Goal: Task Accomplishment & Management: Manage account settings

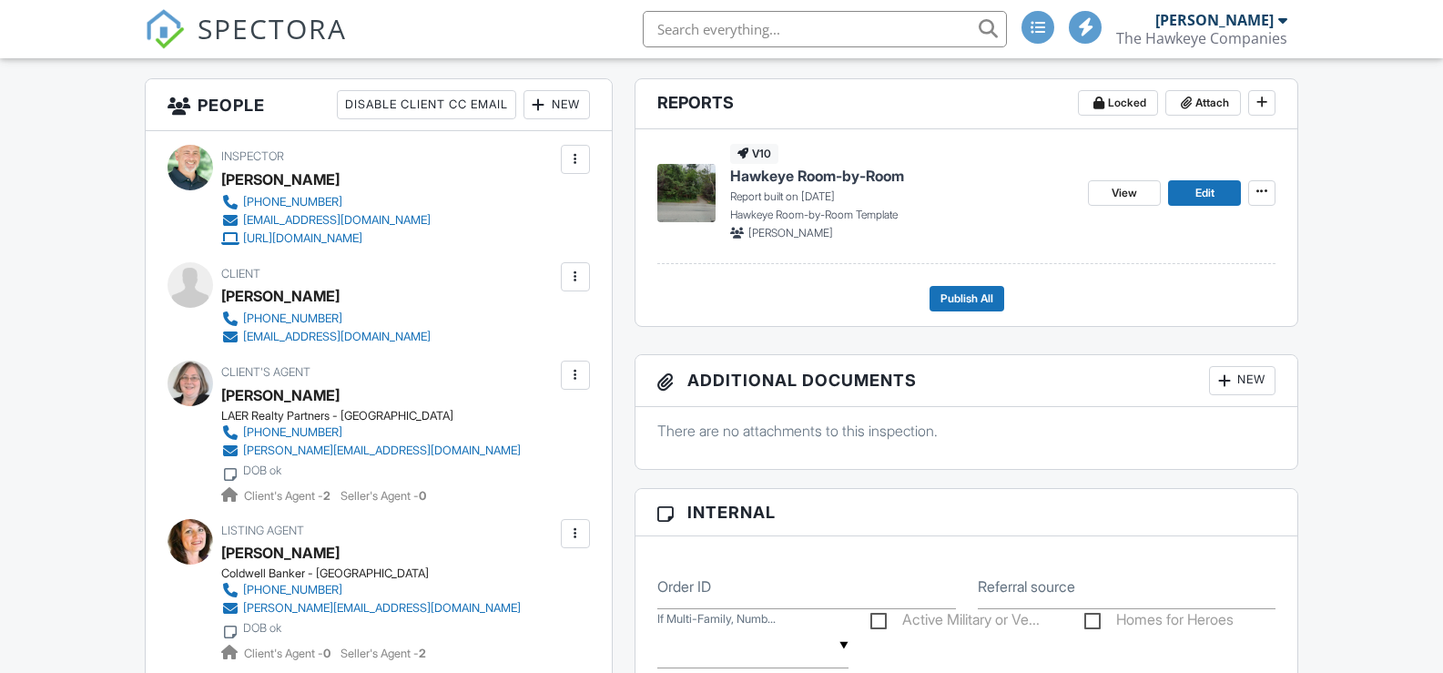
scroll to position [22, 0]
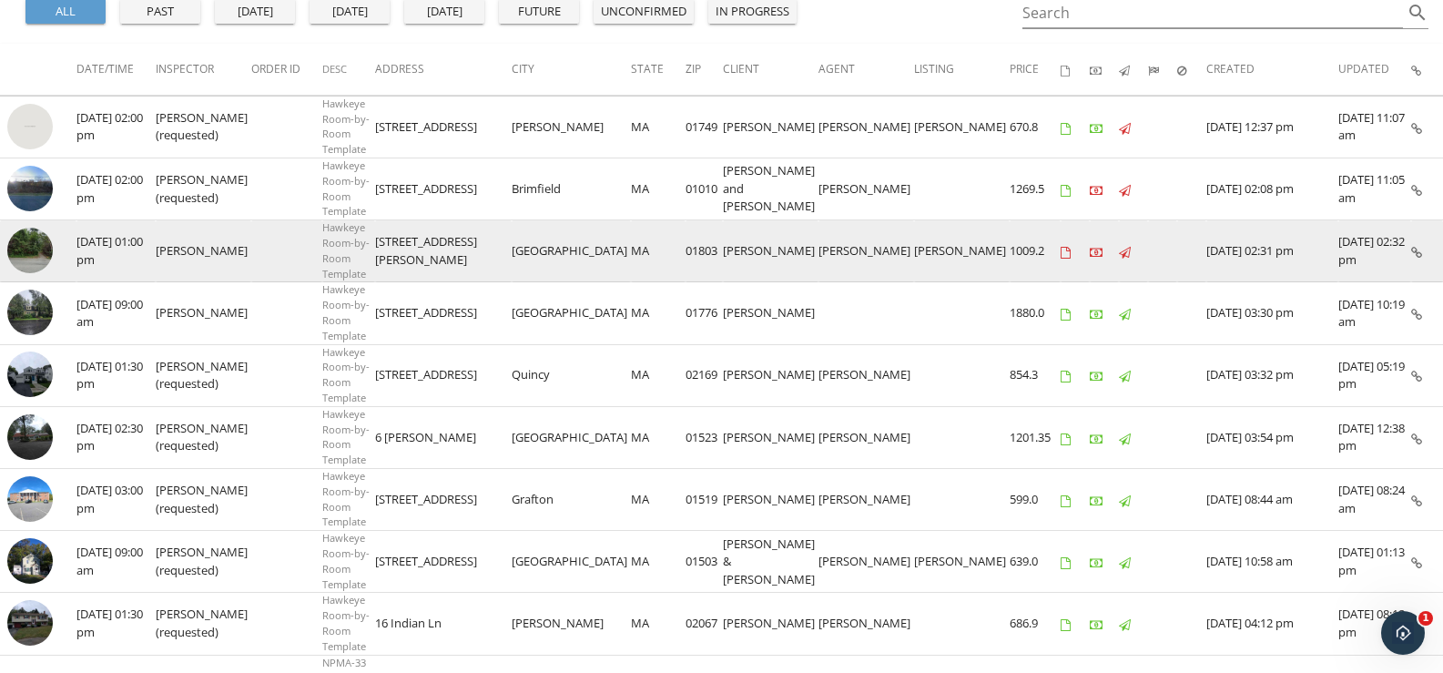
click at [28, 247] on img at bounding box center [30, 251] width 46 height 46
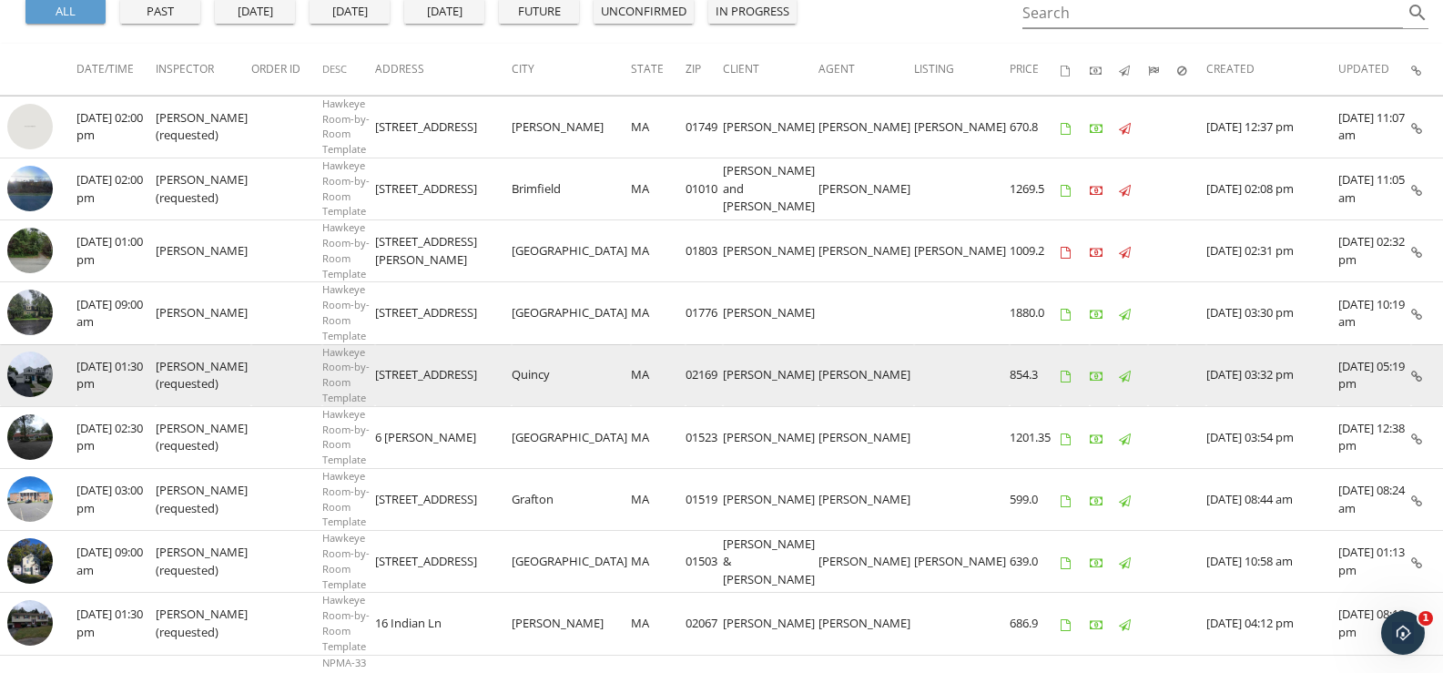
click at [29, 370] on img at bounding box center [30, 374] width 46 height 46
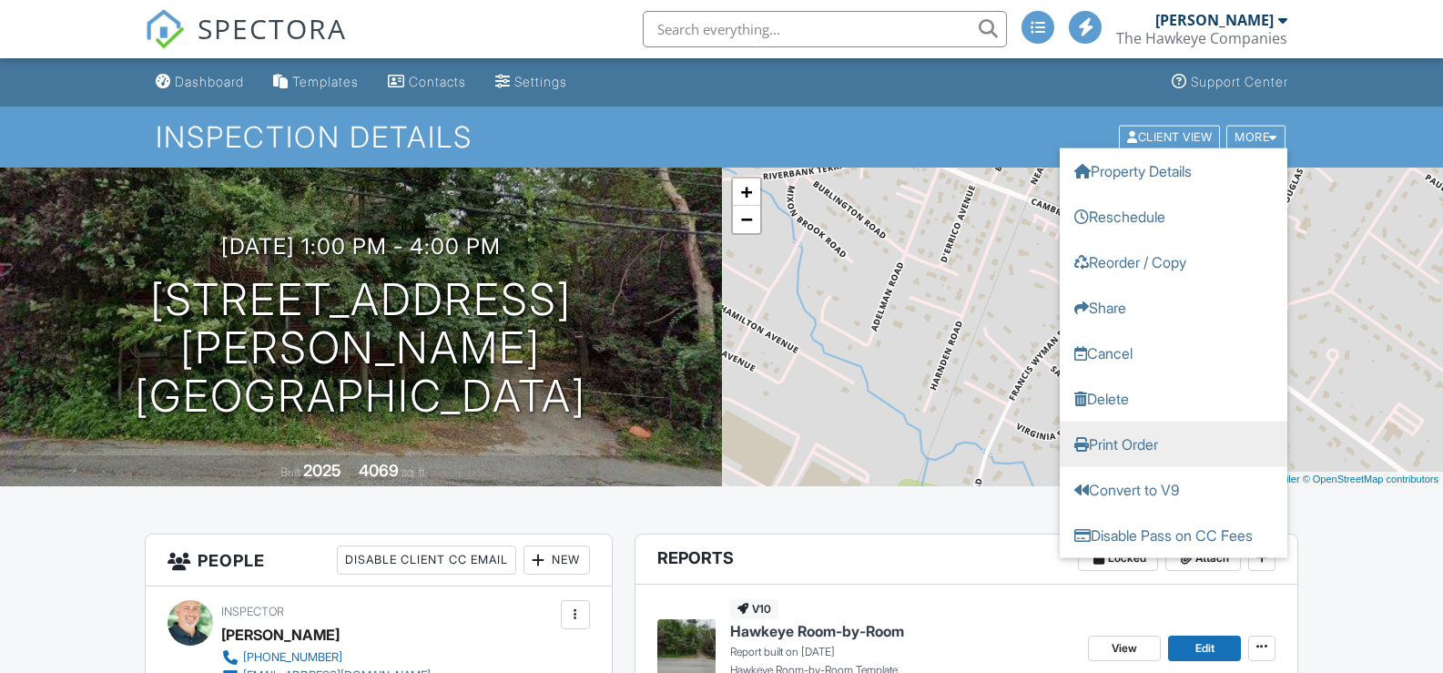
click at [1110, 437] on link "Print Order" at bounding box center [1173, 444] width 228 height 46
